Goal: Transaction & Acquisition: Purchase product/service

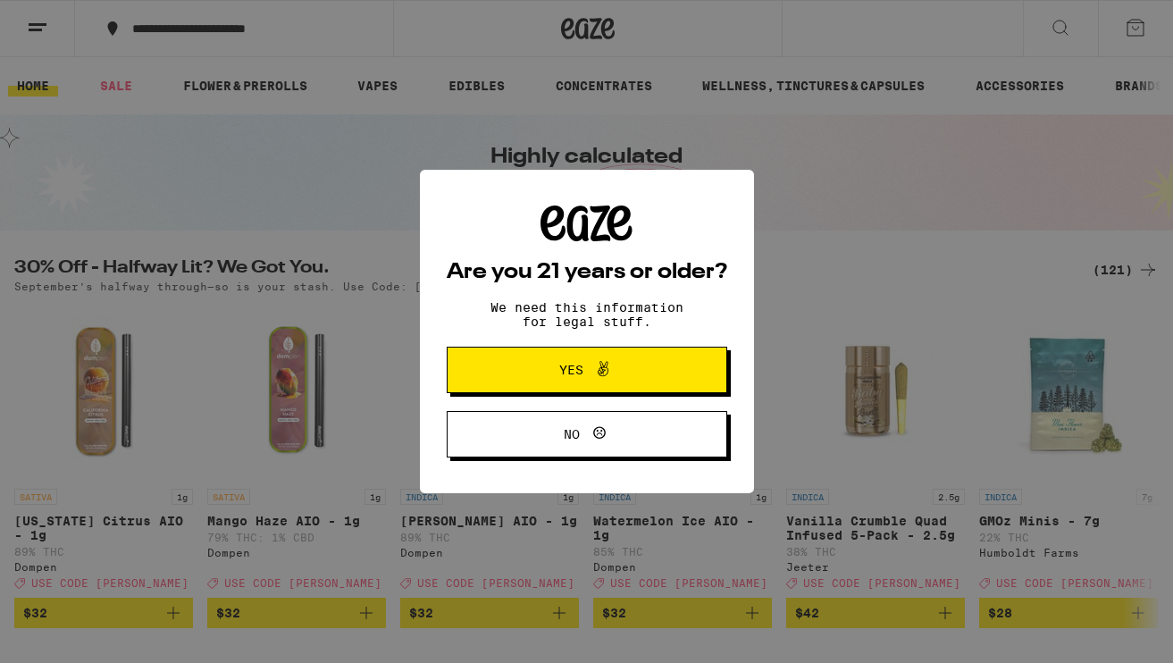
click at [626, 380] on span "Yes" at bounding box center [587, 369] width 136 height 23
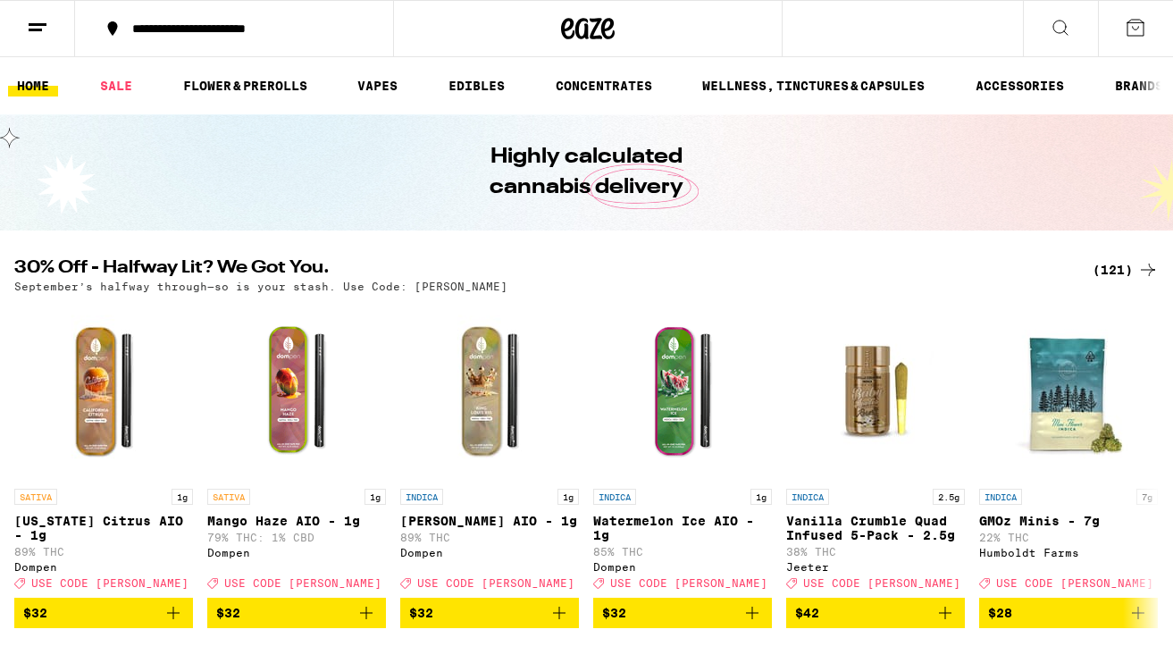
click at [1126, 272] on div "(121)" at bounding box center [1126, 269] width 66 height 21
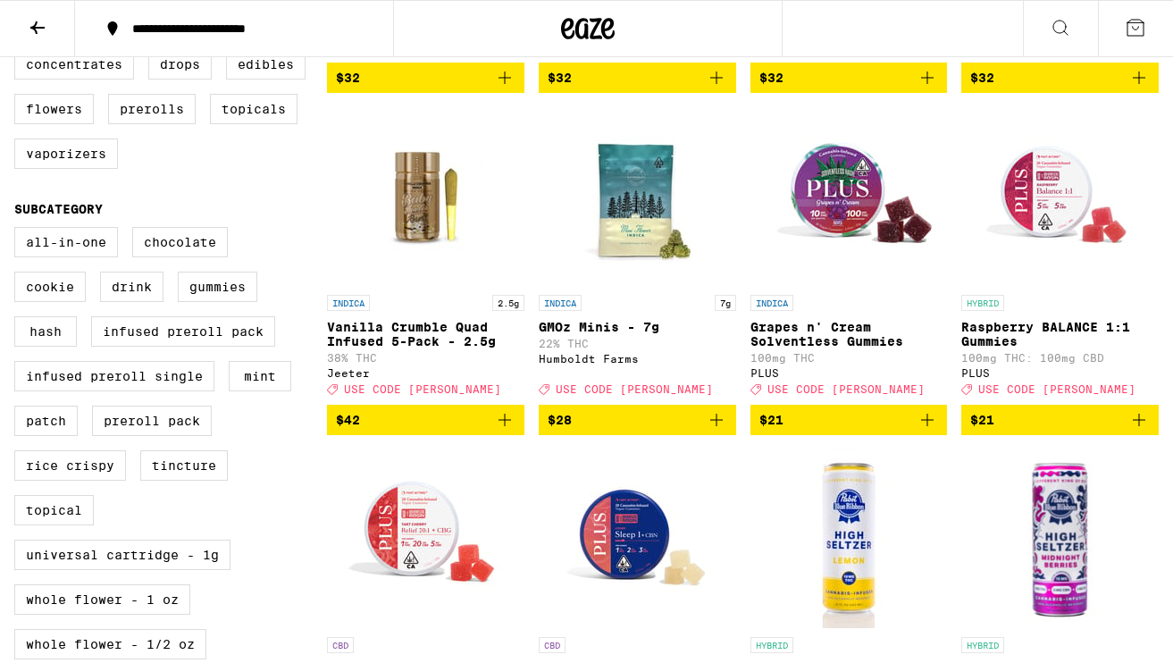
scroll to position [496, 0]
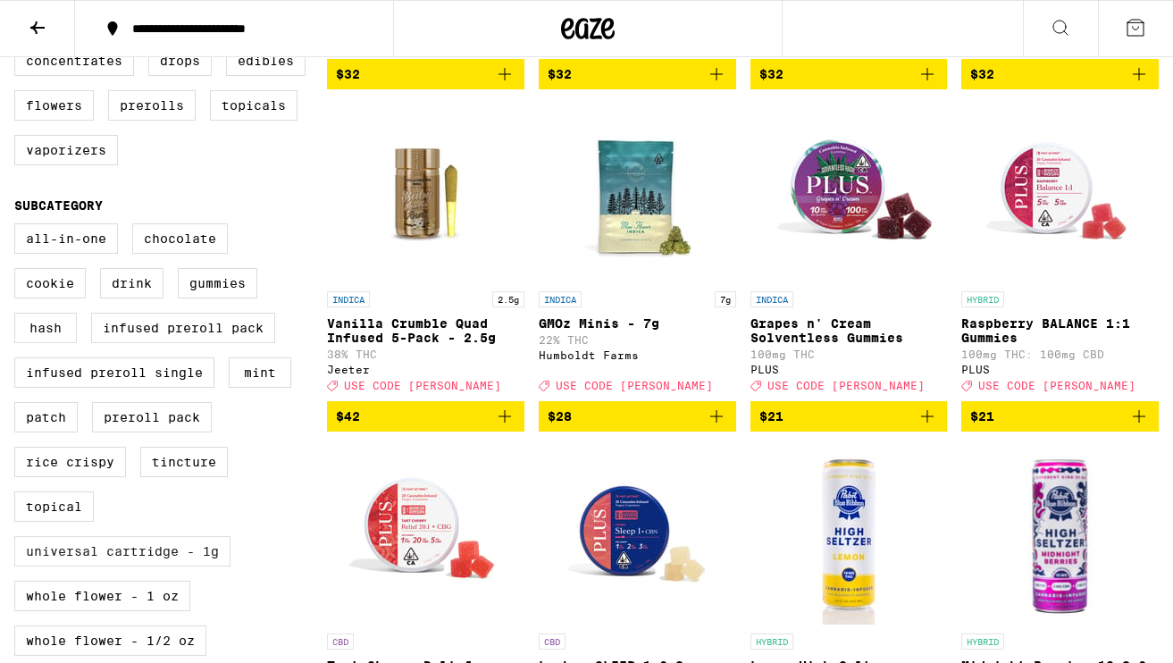
click at [113, 567] on label "Universal Cartridge - 1g" at bounding box center [122, 551] width 216 height 30
click at [19, 227] on input "Universal Cartridge - 1g" at bounding box center [18, 226] width 1 height 1
checkbox input "true"
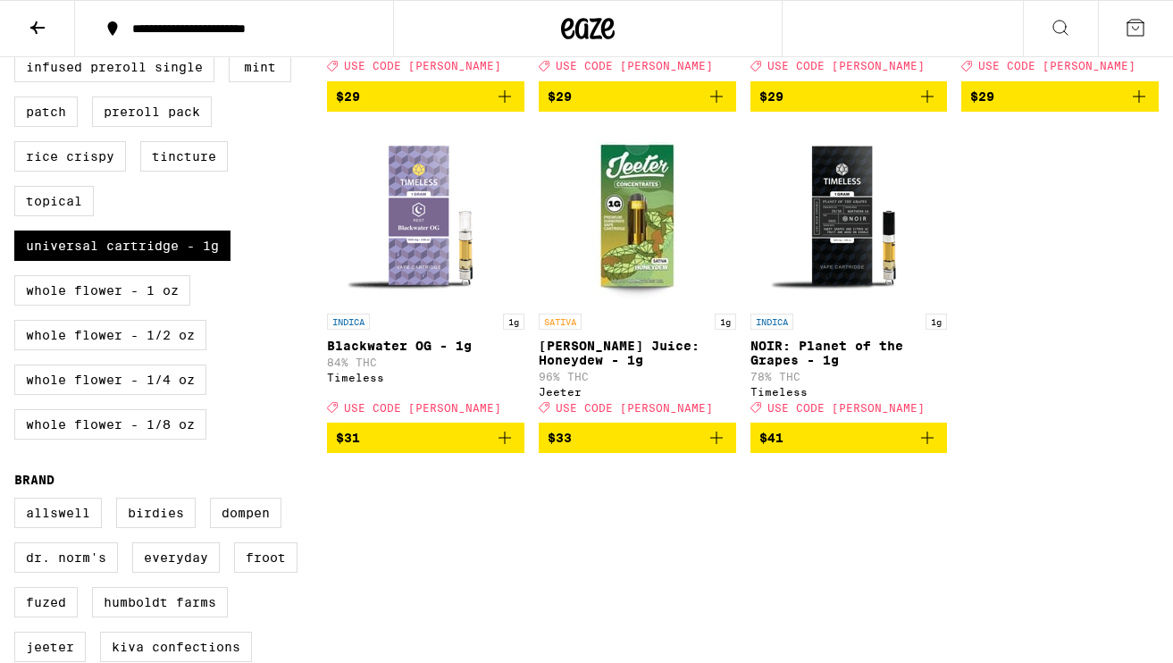
scroll to position [715, 0]
